Goal: Information Seeking & Learning: Learn about a topic

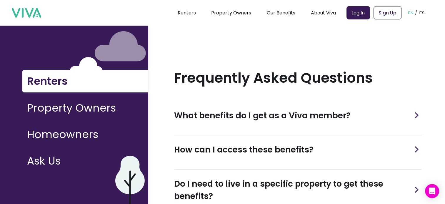
click at [414, 112] on img at bounding box center [416, 115] width 9 height 6
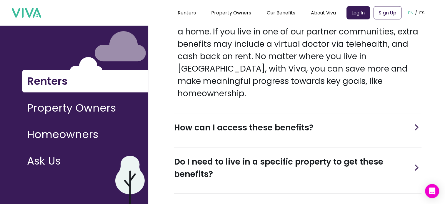
scroll to position [176, 0]
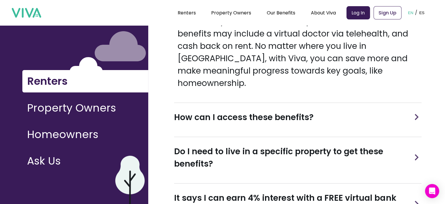
click at [414, 114] on img at bounding box center [416, 117] width 9 height 6
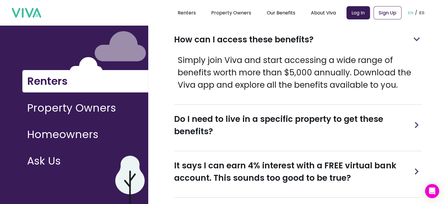
scroll to position [265, 0]
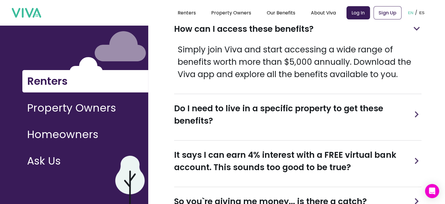
click at [416, 111] on img at bounding box center [416, 114] width 9 height 6
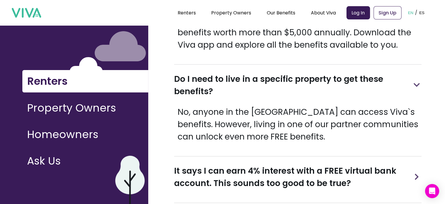
scroll to position [324, 0]
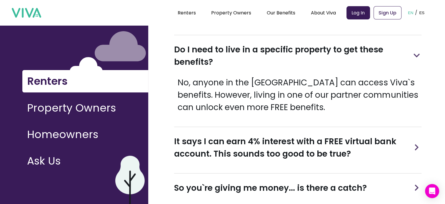
click at [414, 144] on img at bounding box center [416, 147] width 9 height 6
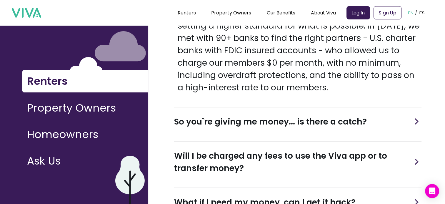
scroll to position [500, 0]
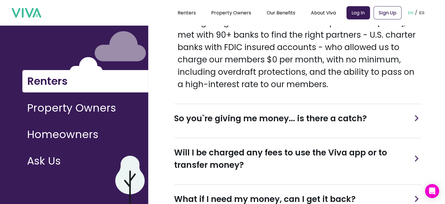
click at [414, 115] on img at bounding box center [416, 118] width 9 height 6
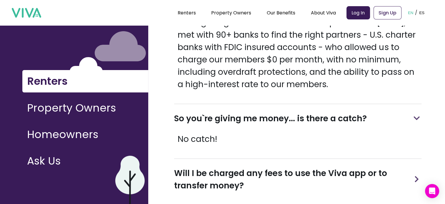
click at [416, 176] on img at bounding box center [416, 179] width 9 height 6
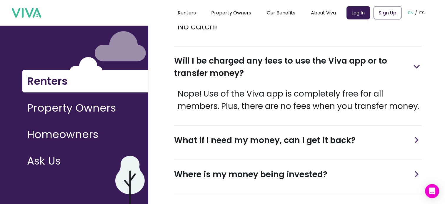
scroll to position [618, 0]
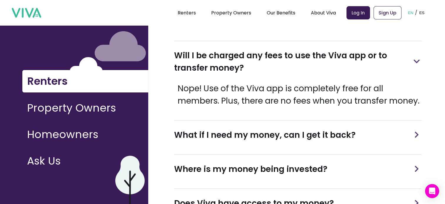
click at [417, 131] on img at bounding box center [416, 134] width 9 height 6
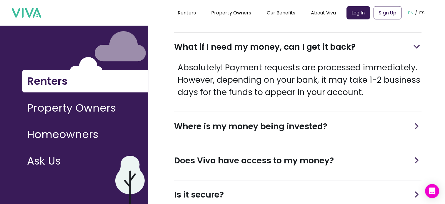
scroll to position [706, 0]
click at [416, 123] on img at bounding box center [416, 126] width 9 height 6
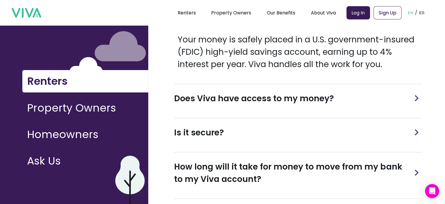
scroll to position [824, 0]
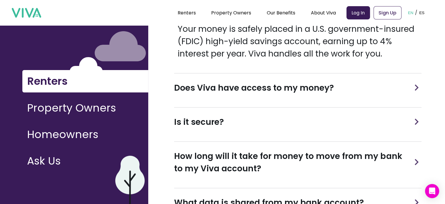
click at [419, 84] on img at bounding box center [416, 87] width 9 height 6
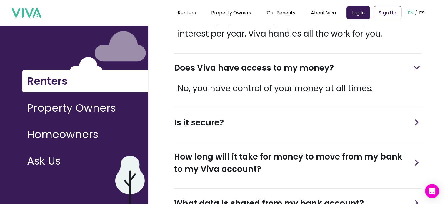
scroll to position [853, 0]
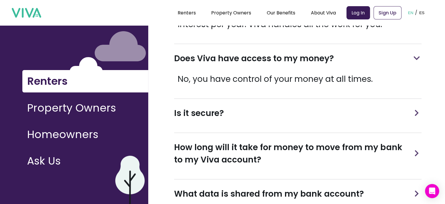
click at [414, 110] on img at bounding box center [416, 113] width 9 height 6
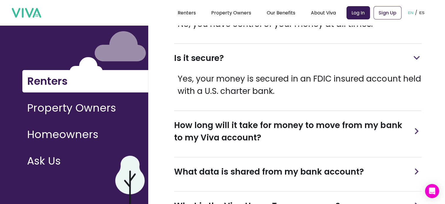
scroll to position [912, 0]
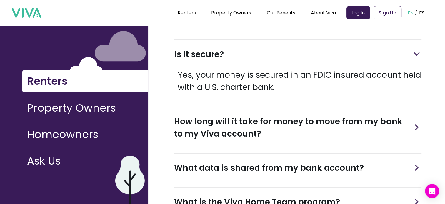
click at [416, 124] on img at bounding box center [416, 127] width 9 height 6
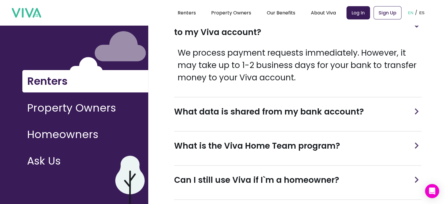
scroll to position [1021, 0]
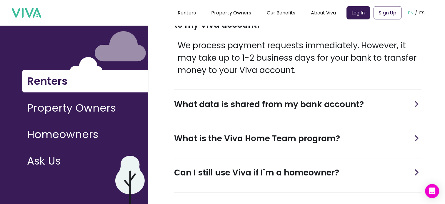
click at [369, 126] on div "What is the Viva Home Team program?" at bounding box center [297, 138] width 247 height 29
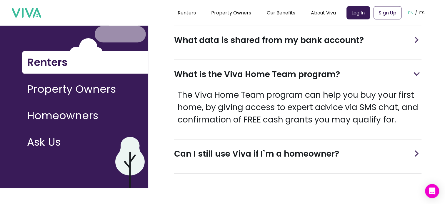
scroll to position [29, 0]
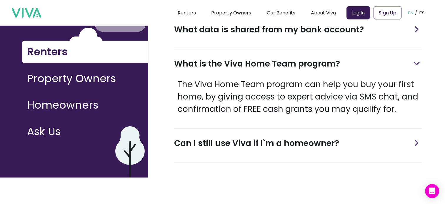
click at [217, 142] on h3 "Can I still use Viva if I`m a homeowner?" at bounding box center [256, 143] width 165 height 12
